Goal: Task Accomplishment & Management: Use online tool/utility

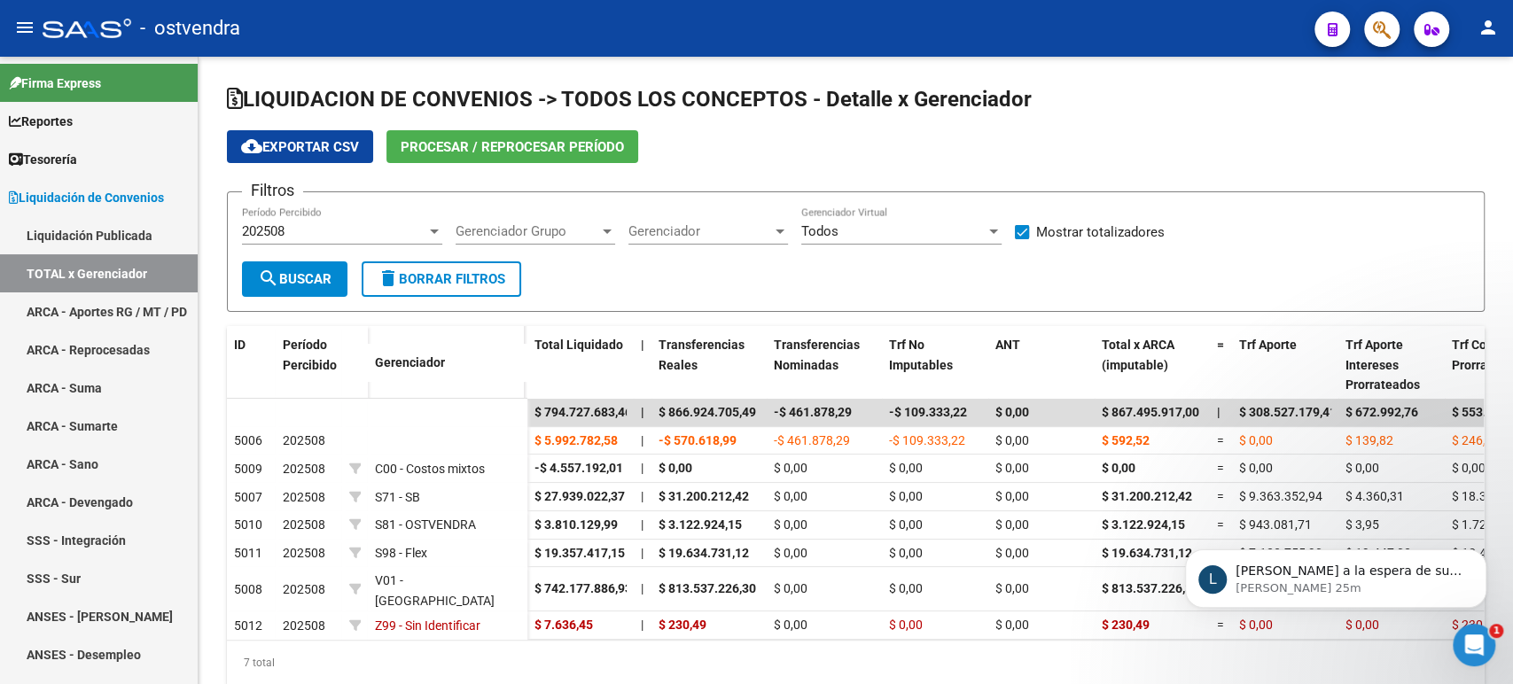
click at [1454, 662] on div "1" at bounding box center [1474, 645] width 43 height 43
click at [1477, 642] on icon "Abrir Intercom Messenger" at bounding box center [1474, 645] width 29 height 29
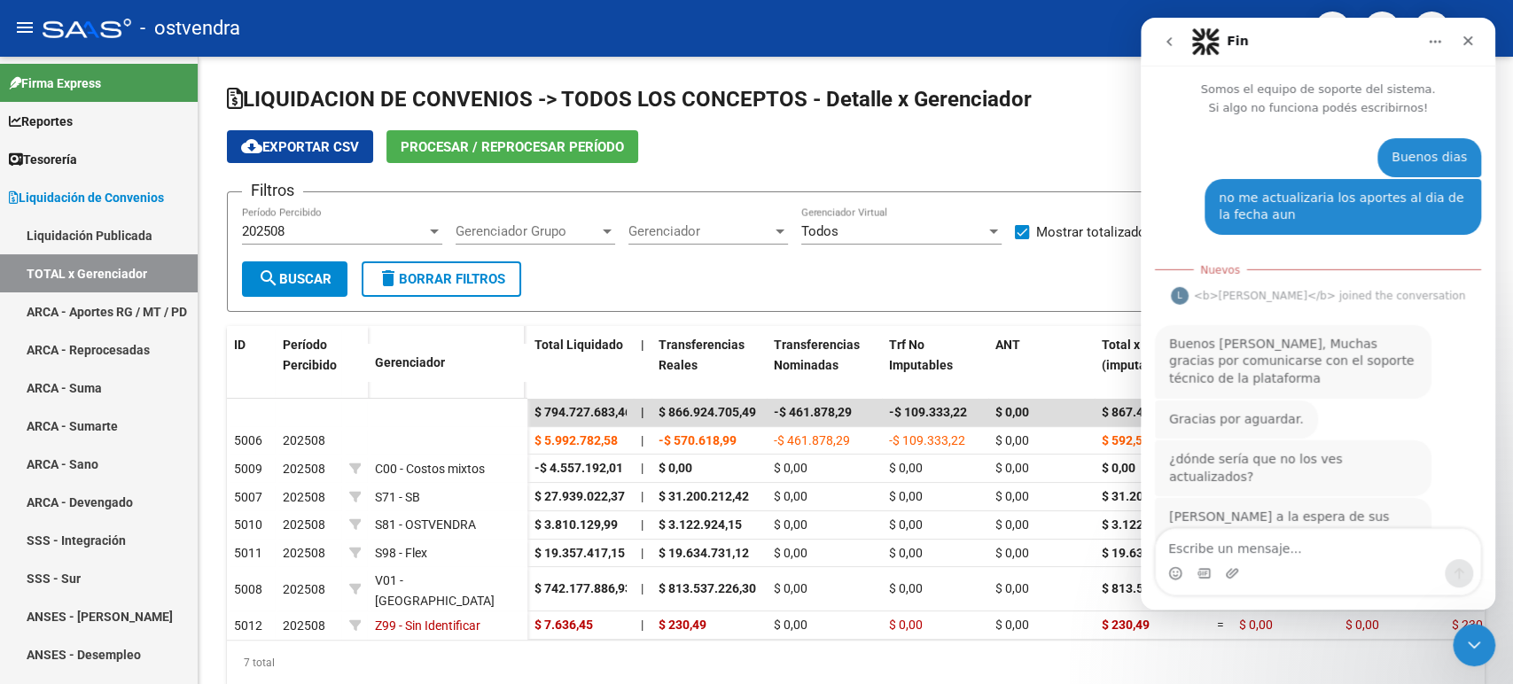
scroll to position [20, 0]
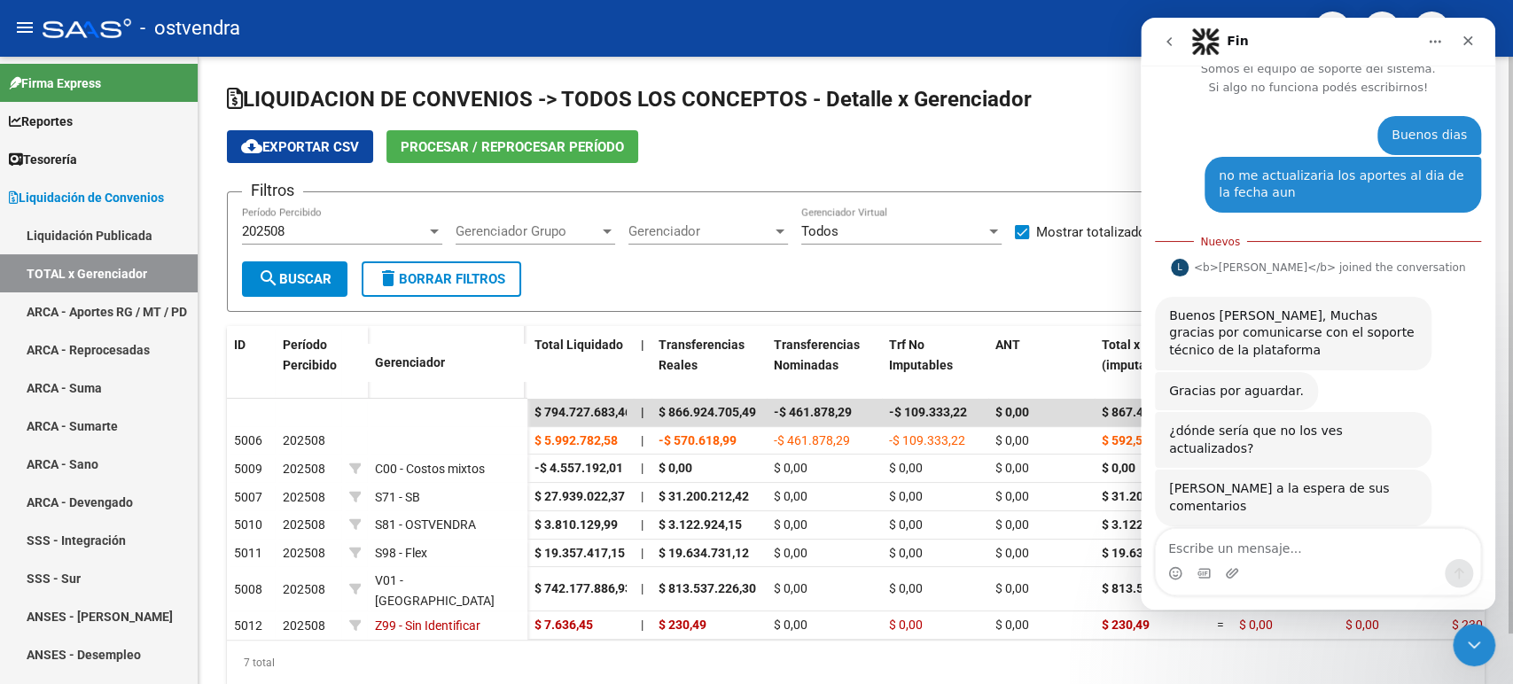
click at [309, 280] on span "search Buscar" at bounding box center [295, 279] width 74 height 16
click at [502, 131] on button "Procesar / Reprocesar período" at bounding box center [512, 146] width 252 height 33
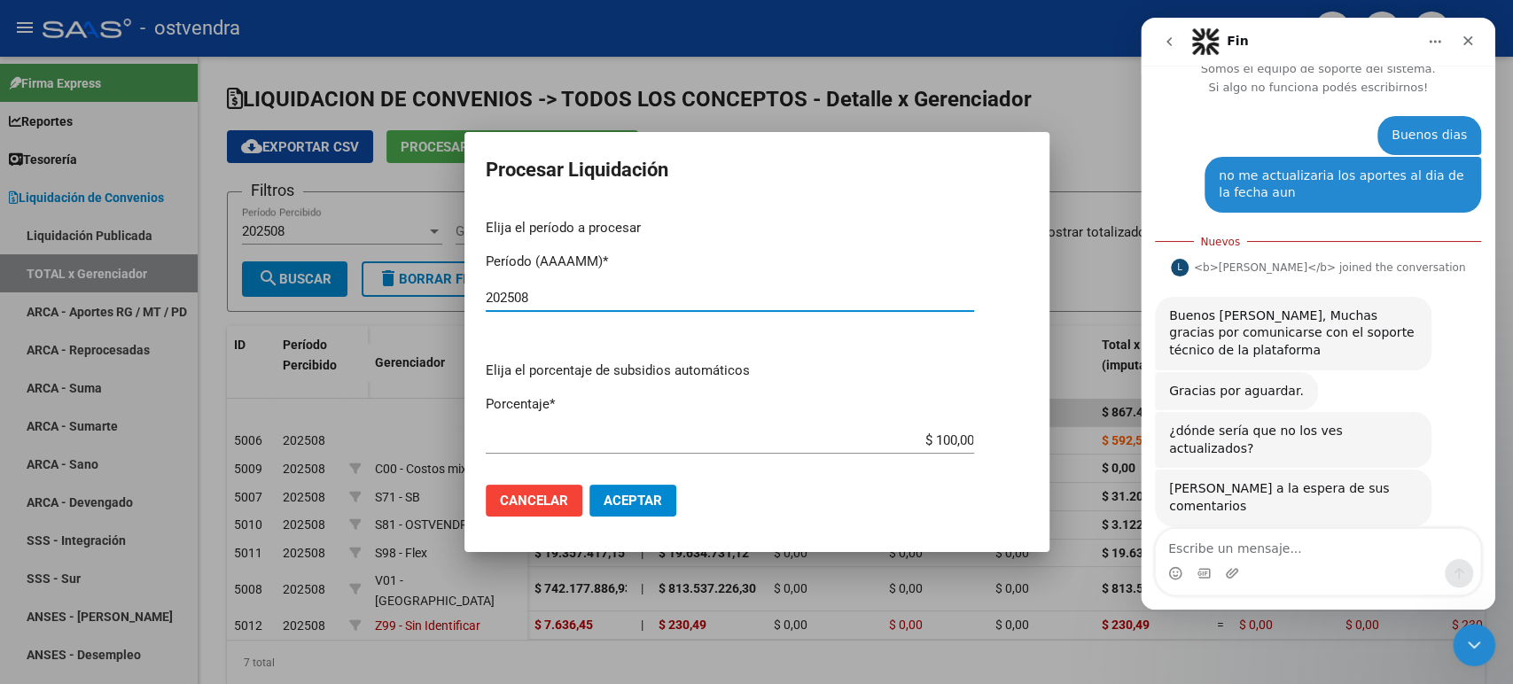
type input "202508"
click at [633, 499] on span "Aceptar" at bounding box center [633, 501] width 59 height 16
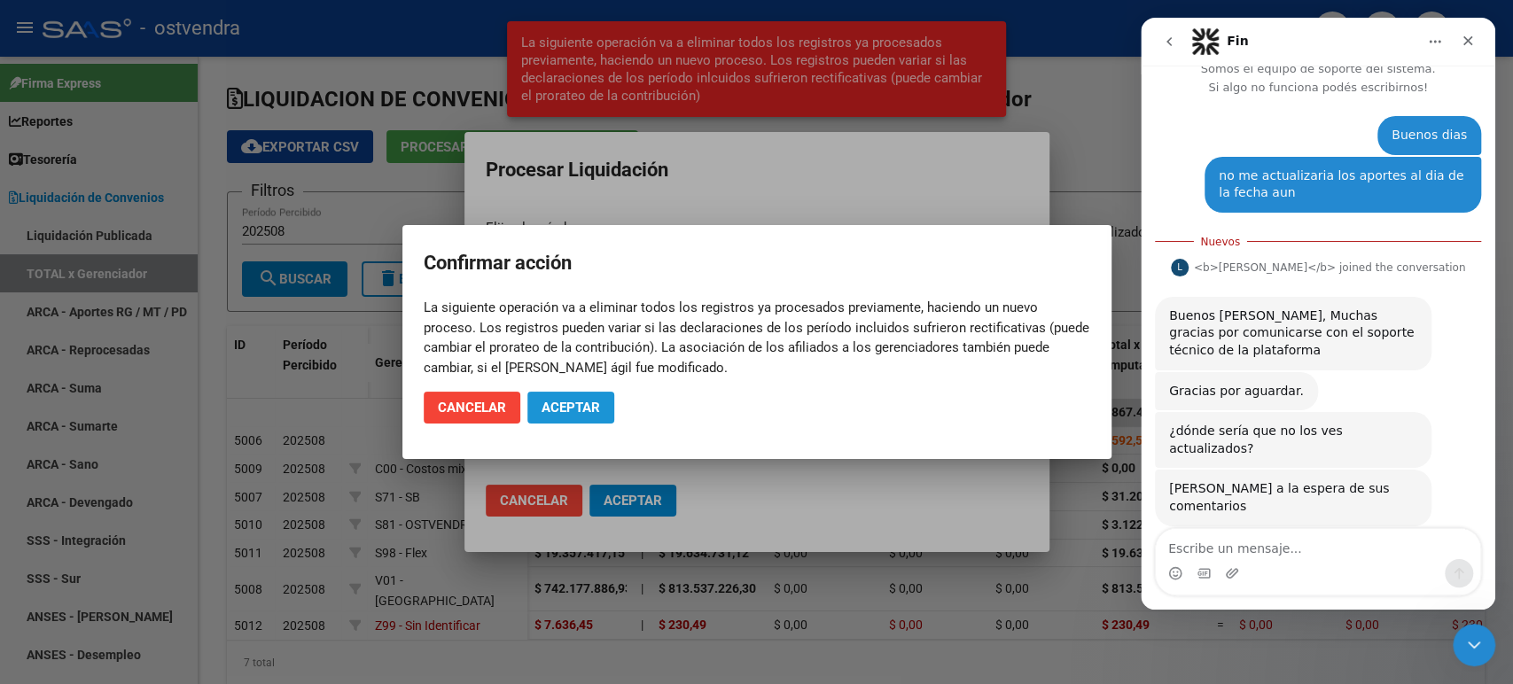
click at [581, 405] on span "Aceptar" at bounding box center [571, 408] width 59 height 16
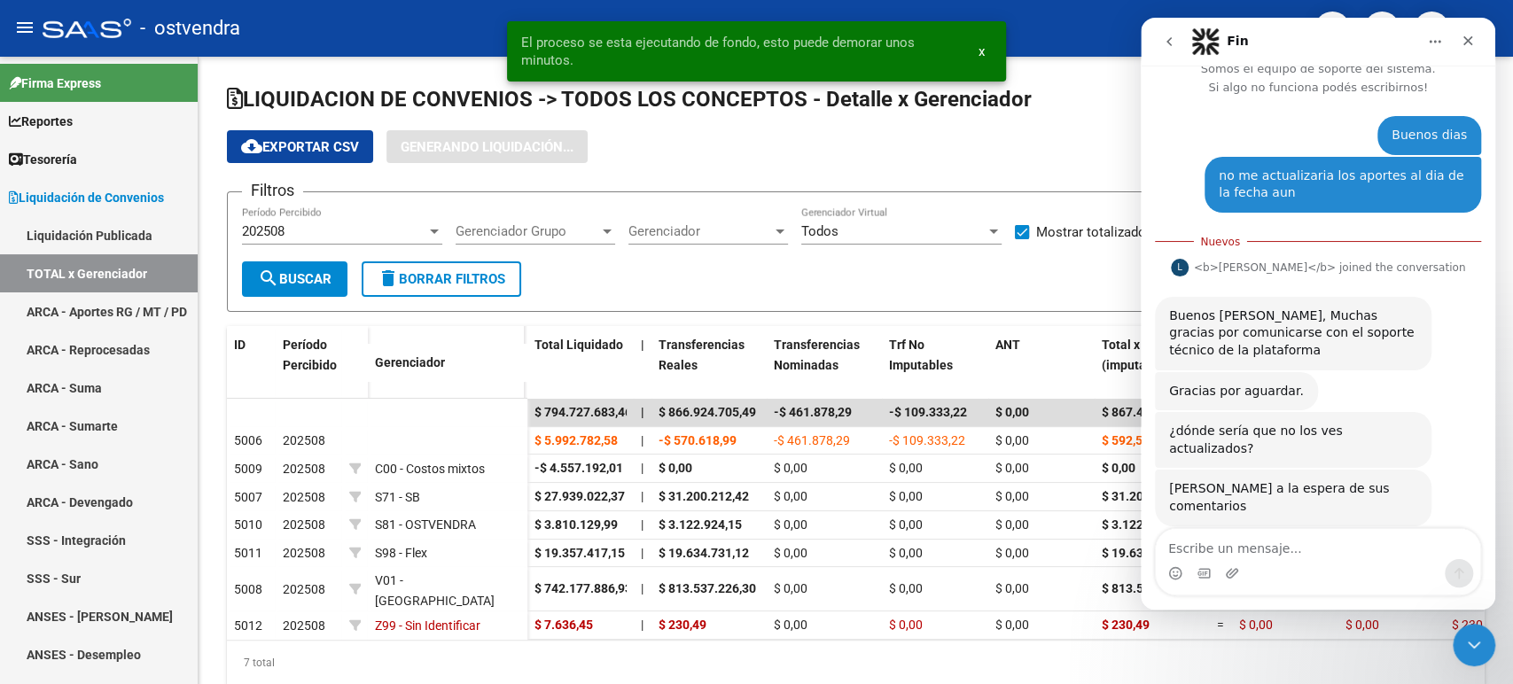
click at [978, 42] on button "x" at bounding box center [981, 51] width 35 height 32
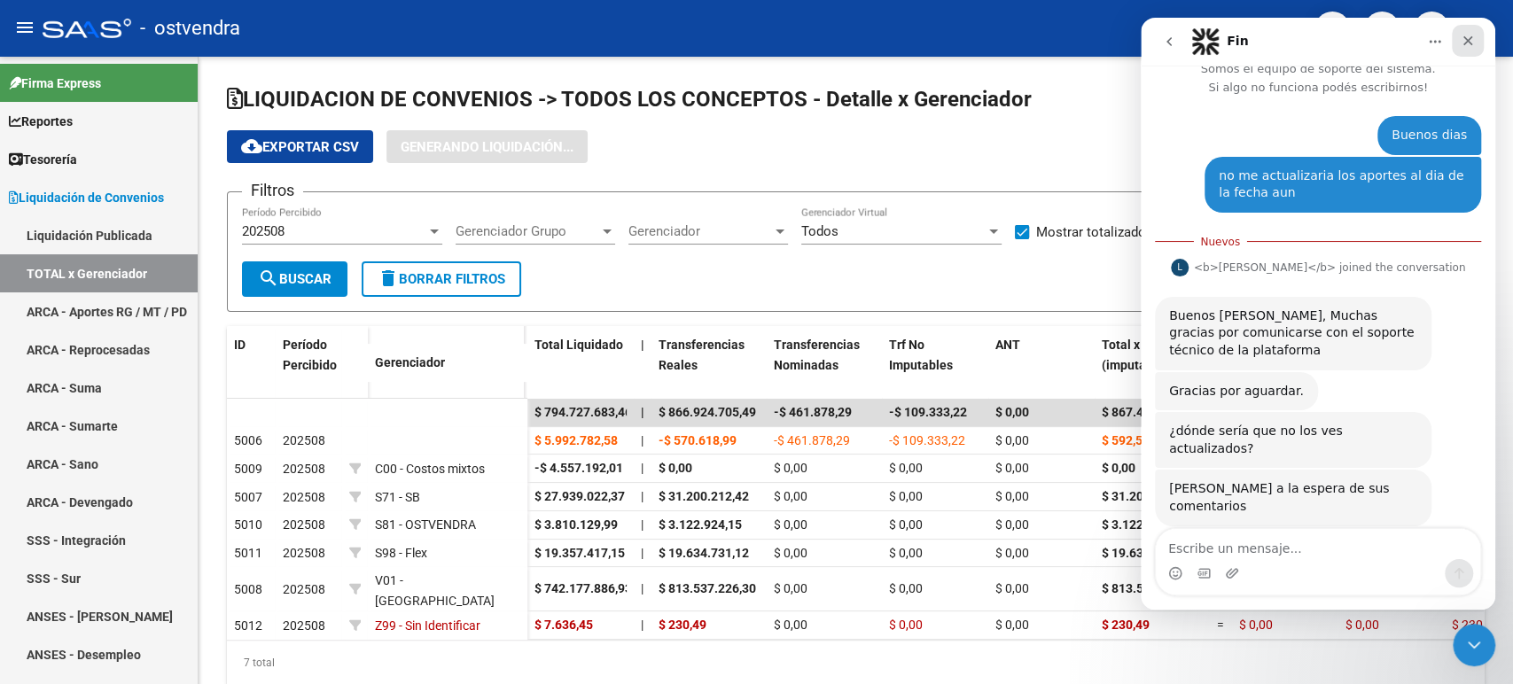
click at [1470, 33] on div "Cerrar" at bounding box center [1468, 41] width 32 height 32
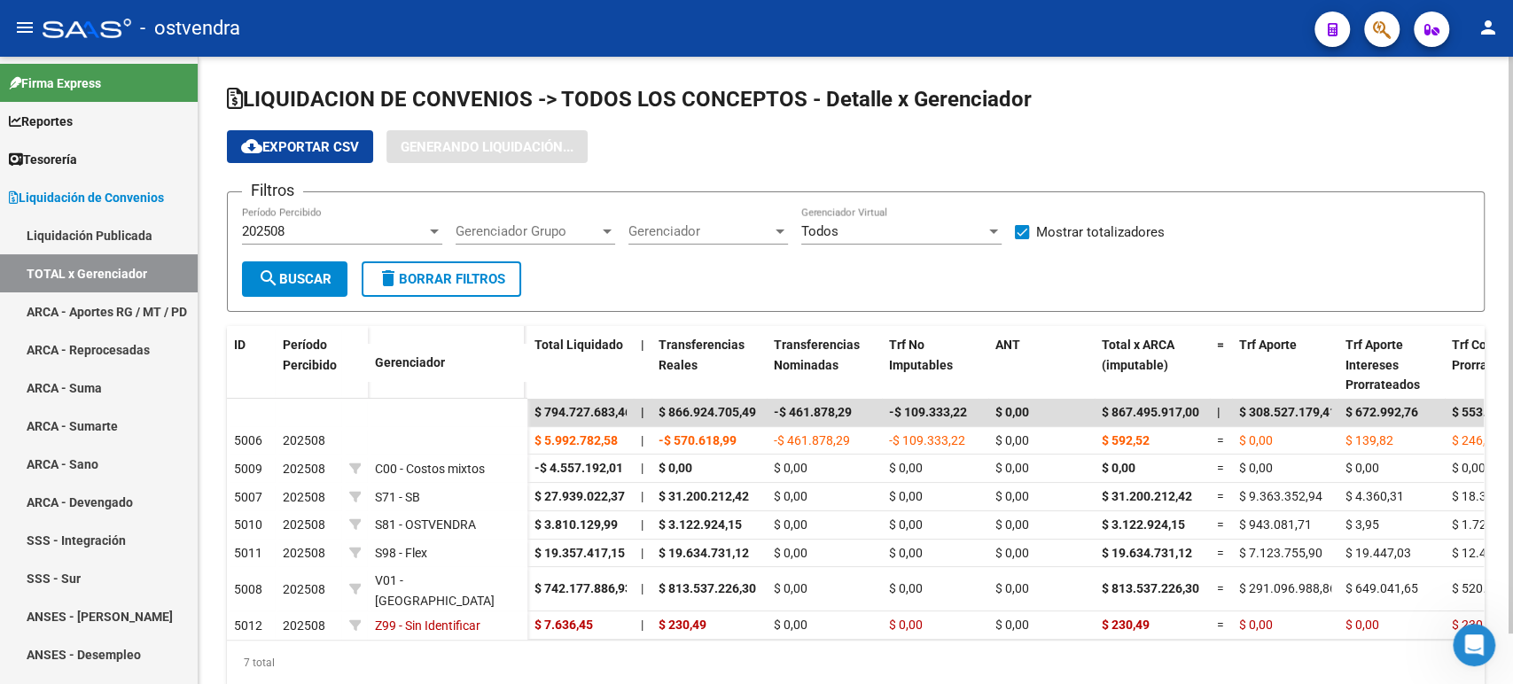
click at [295, 278] on span "search Buscar" at bounding box center [295, 279] width 74 height 16
click at [318, 271] on span "search Buscar" at bounding box center [295, 279] width 74 height 16
click at [317, 275] on span "search Buscar" at bounding box center [295, 279] width 74 height 16
click at [316, 276] on span "search Buscar" at bounding box center [295, 279] width 74 height 16
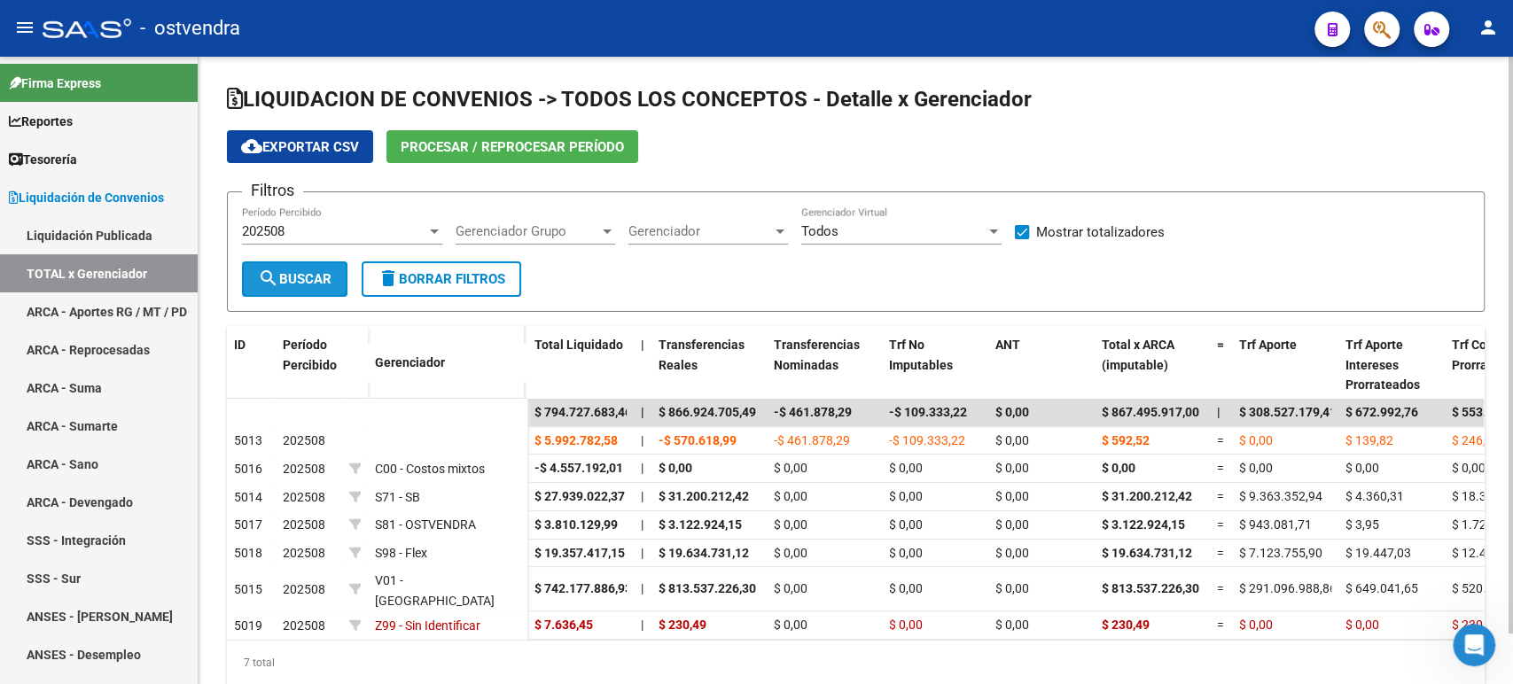
click at [303, 262] on button "search Buscar" at bounding box center [294, 278] width 105 height 35
click at [480, 134] on button "Procesar / Reprocesar período" at bounding box center [512, 146] width 252 height 33
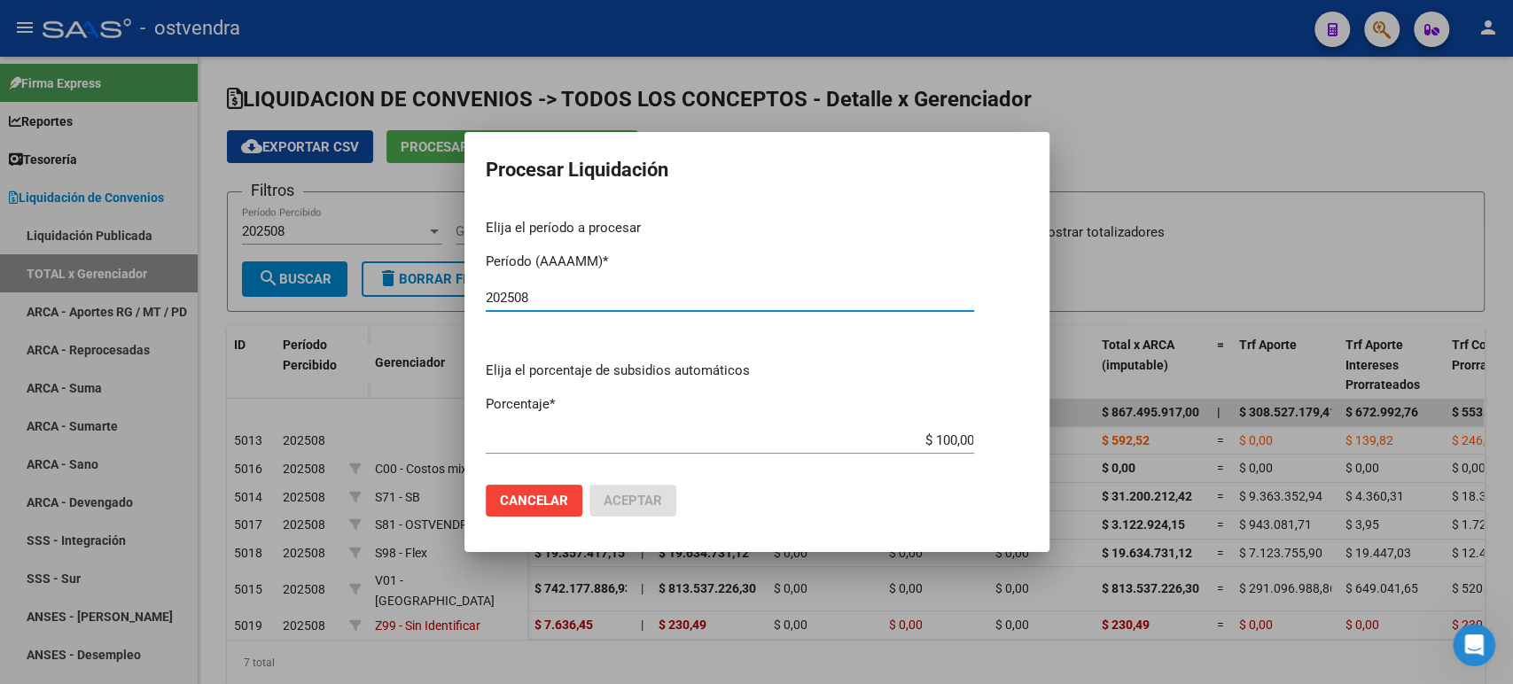
type input "202508"
click at [616, 488] on button "Aceptar" at bounding box center [632, 501] width 87 height 32
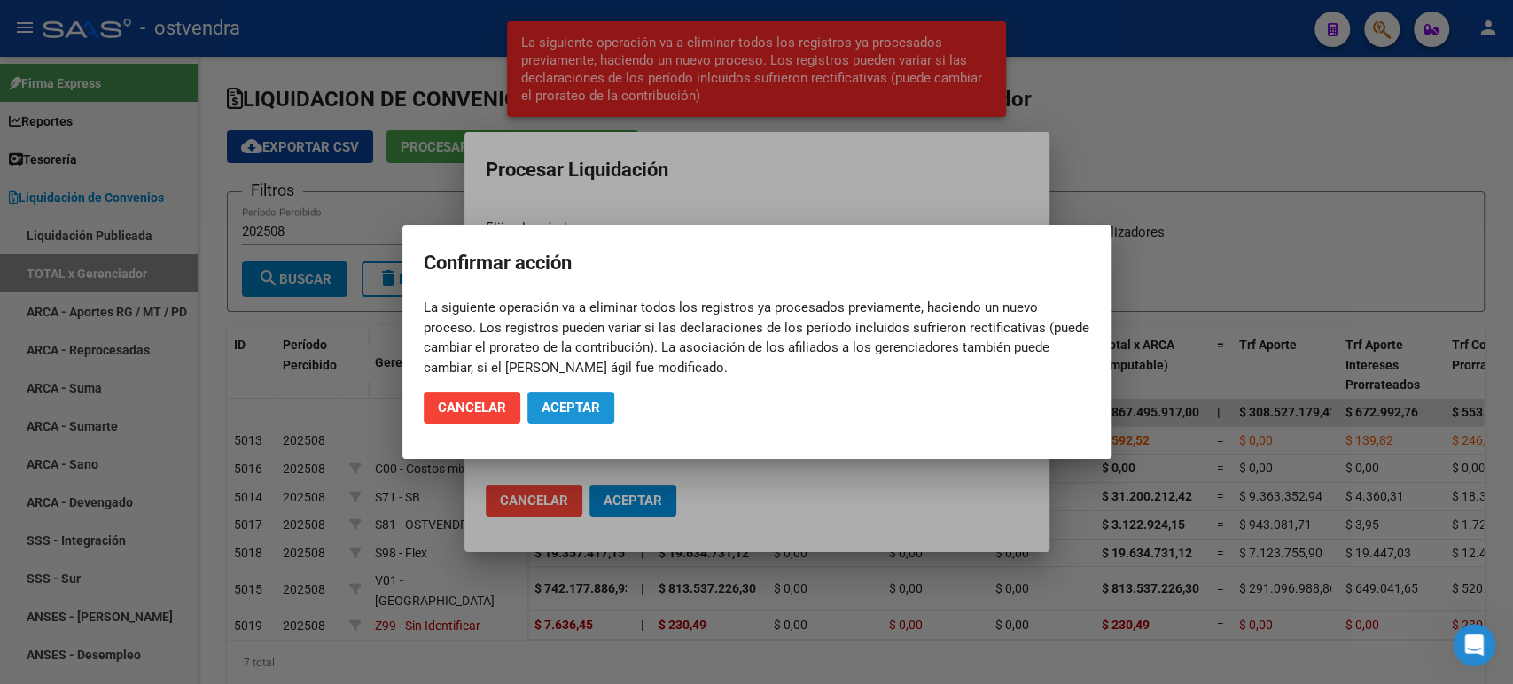
click at [612, 406] on button "Aceptar" at bounding box center [570, 408] width 87 height 32
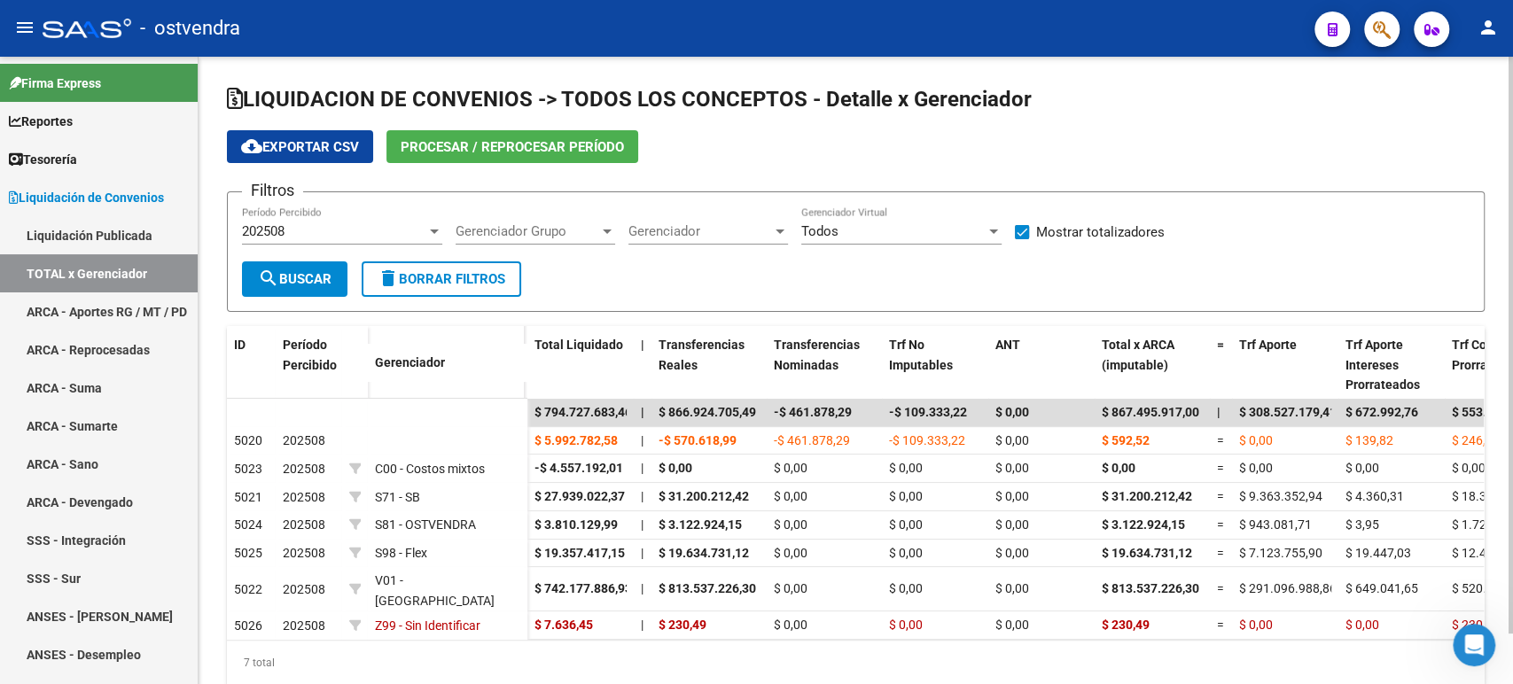
click at [405, 157] on button "Procesar / Reprocesar período" at bounding box center [512, 146] width 252 height 33
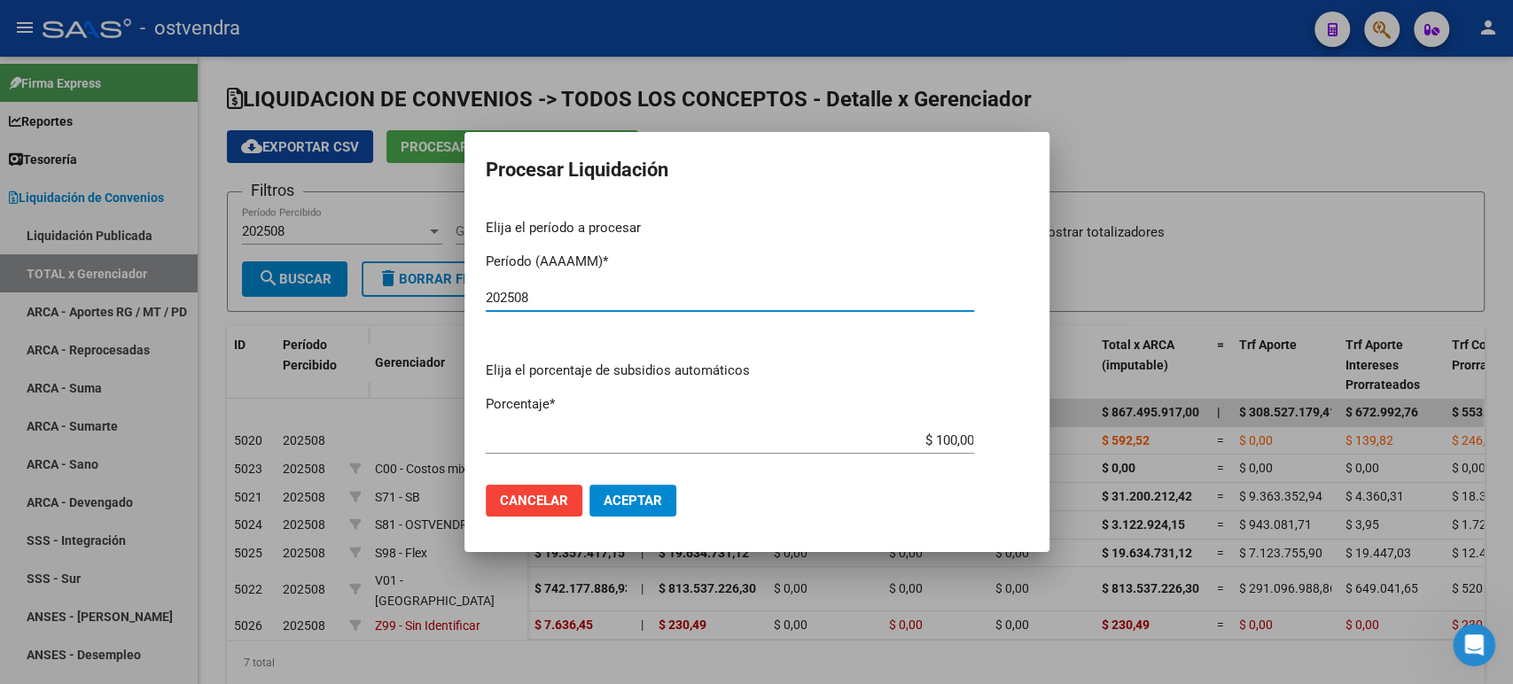
type input "202508"
click at [603, 501] on button "Aceptar" at bounding box center [632, 501] width 87 height 32
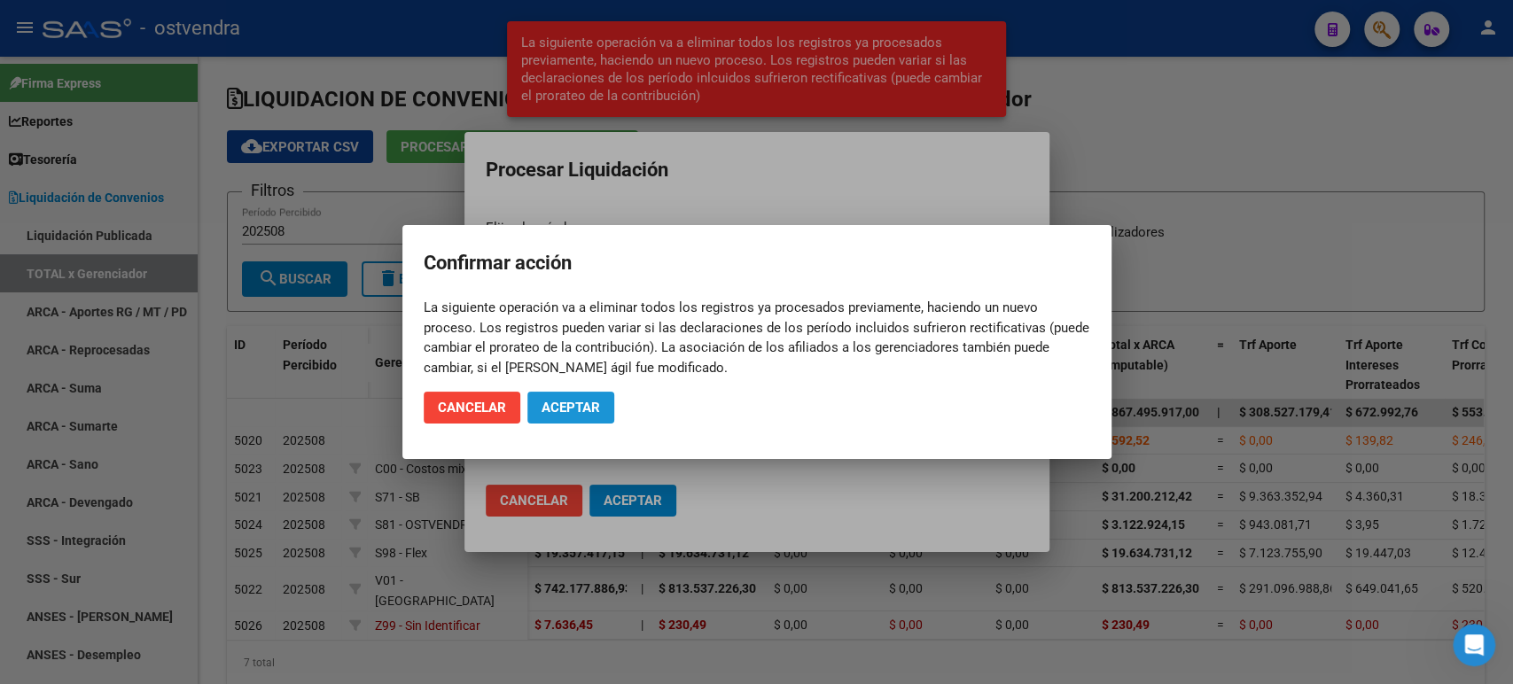
click at [585, 411] on span "Aceptar" at bounding box center [571, 408] width 59 height 16
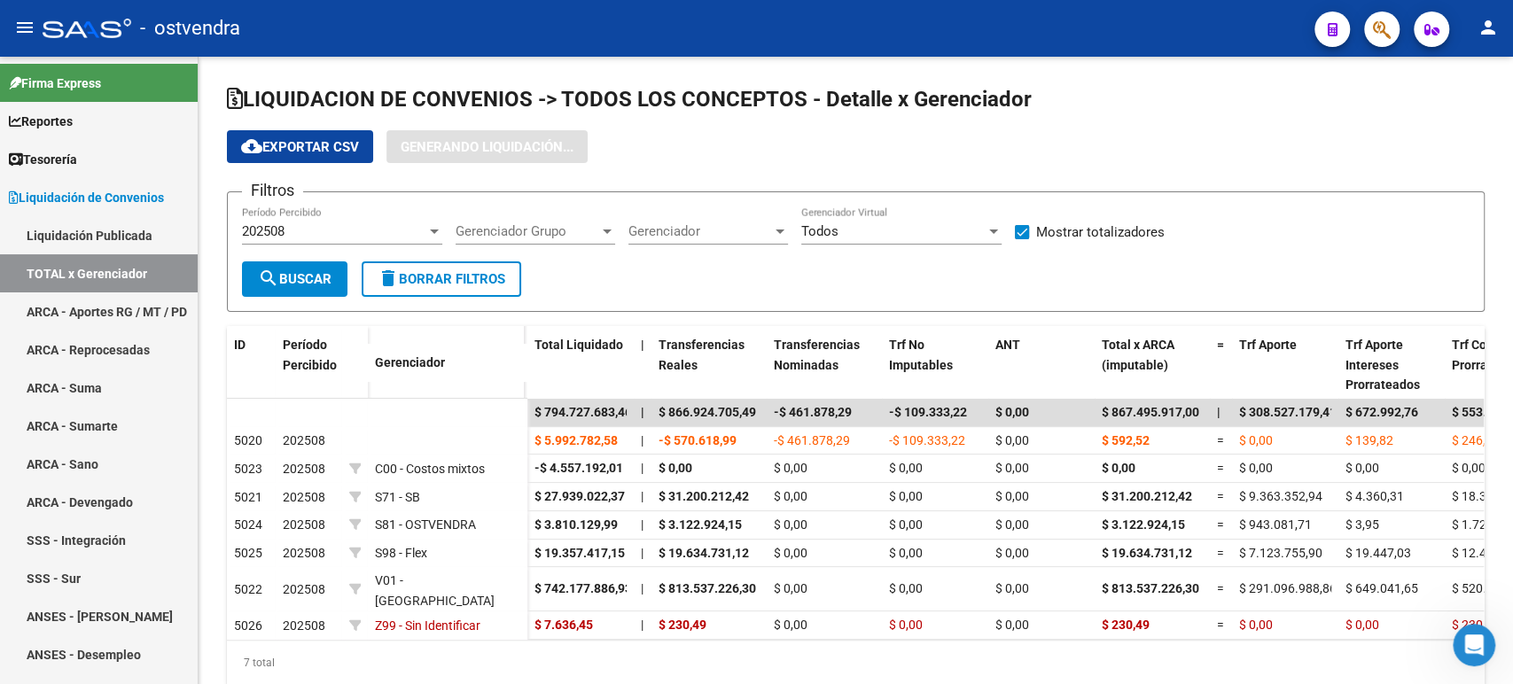
click at [1466, 647] on icon "Abrir Intercom Messenger" at bounding box center [1474, 645] width 29 height 29
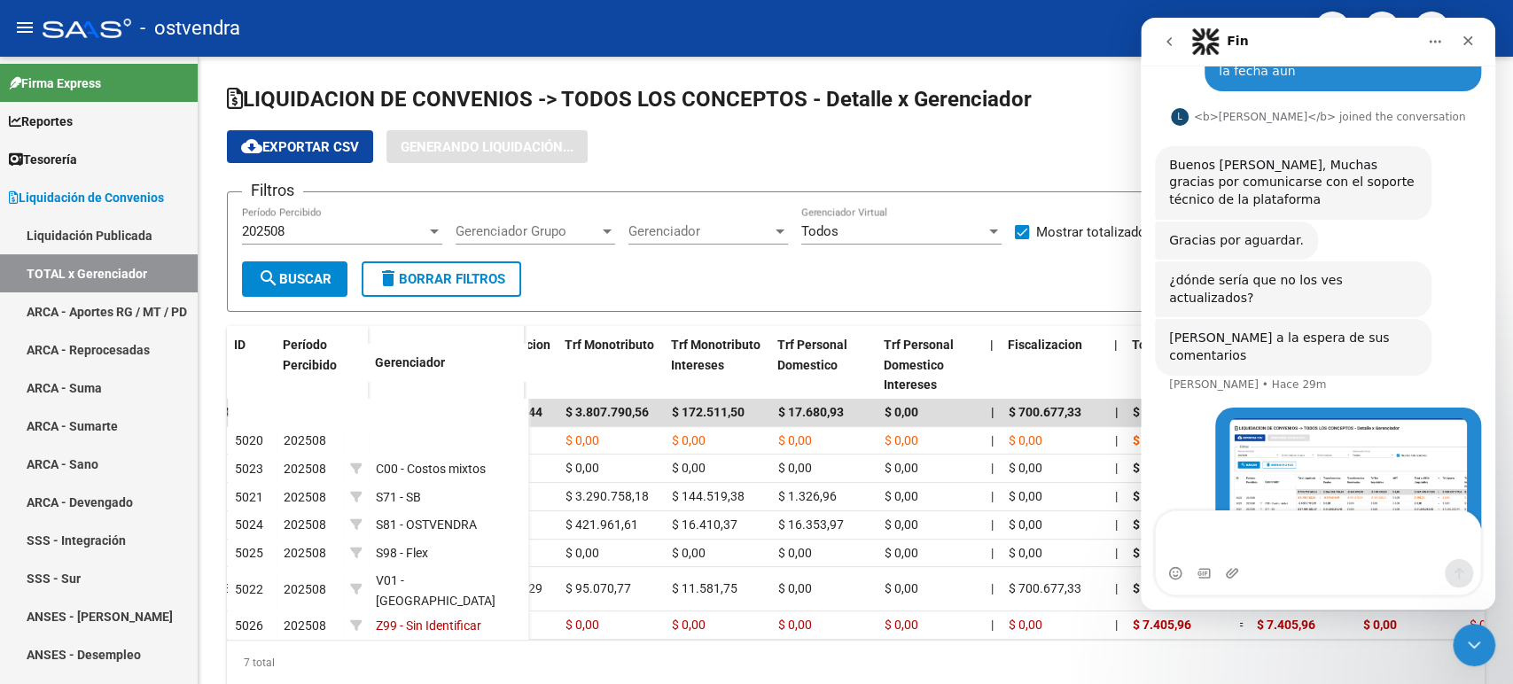
scroll to position [162, 0]
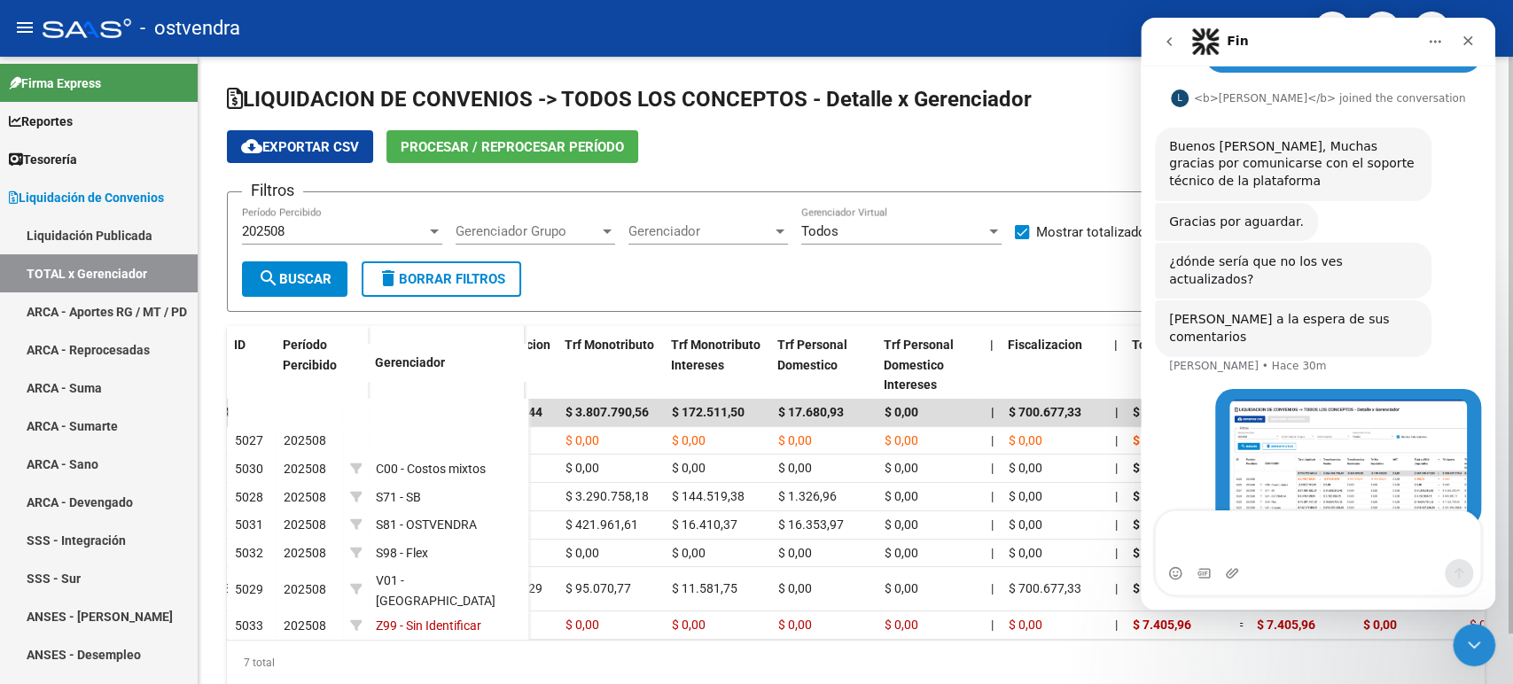
click at [340, 152] on span "cloud_download Exportar CSV" at bounding box center [300, 147] width 118 height 16
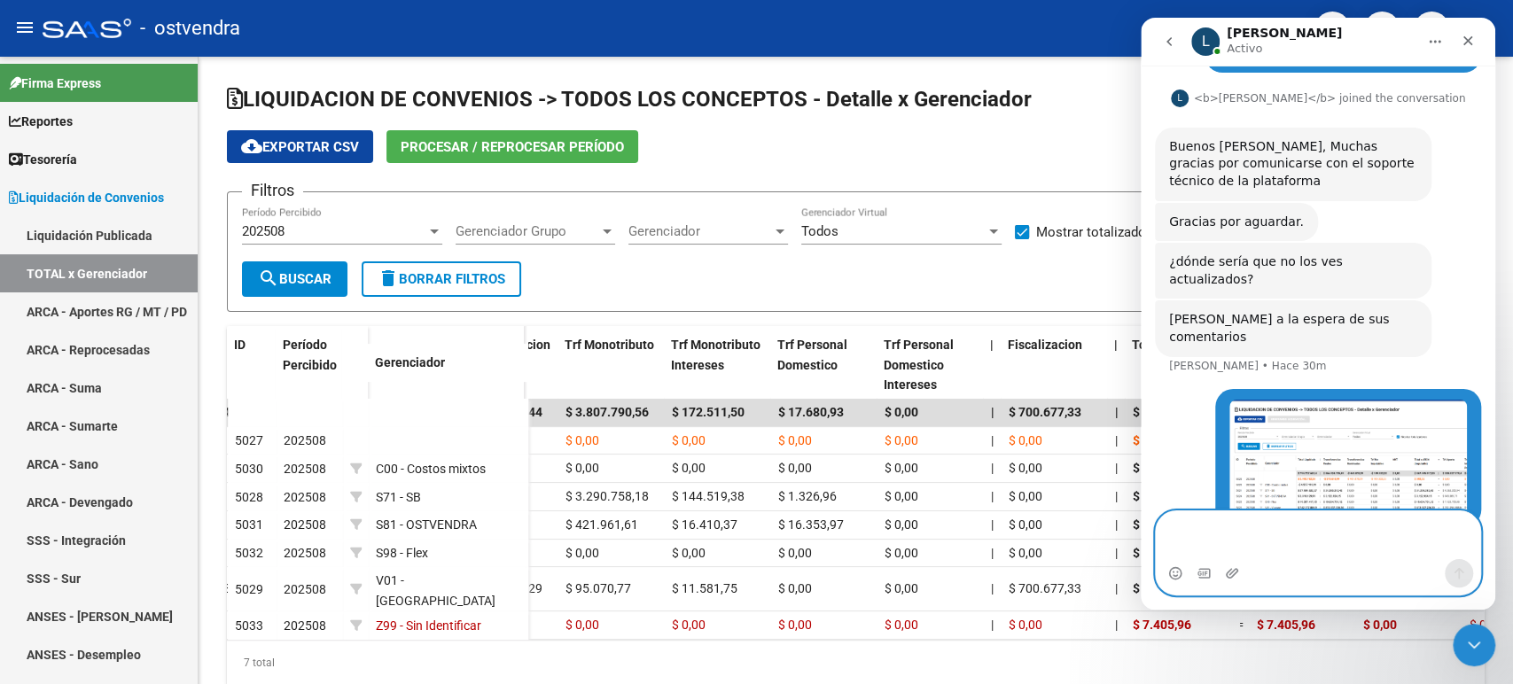
click at [1264, 558] on textarea "Escribe un mensaje..." at bounding box center [1318, 535] width 324 height 48
